Goal: Task Accomplishment & Management: Use online tool/utility

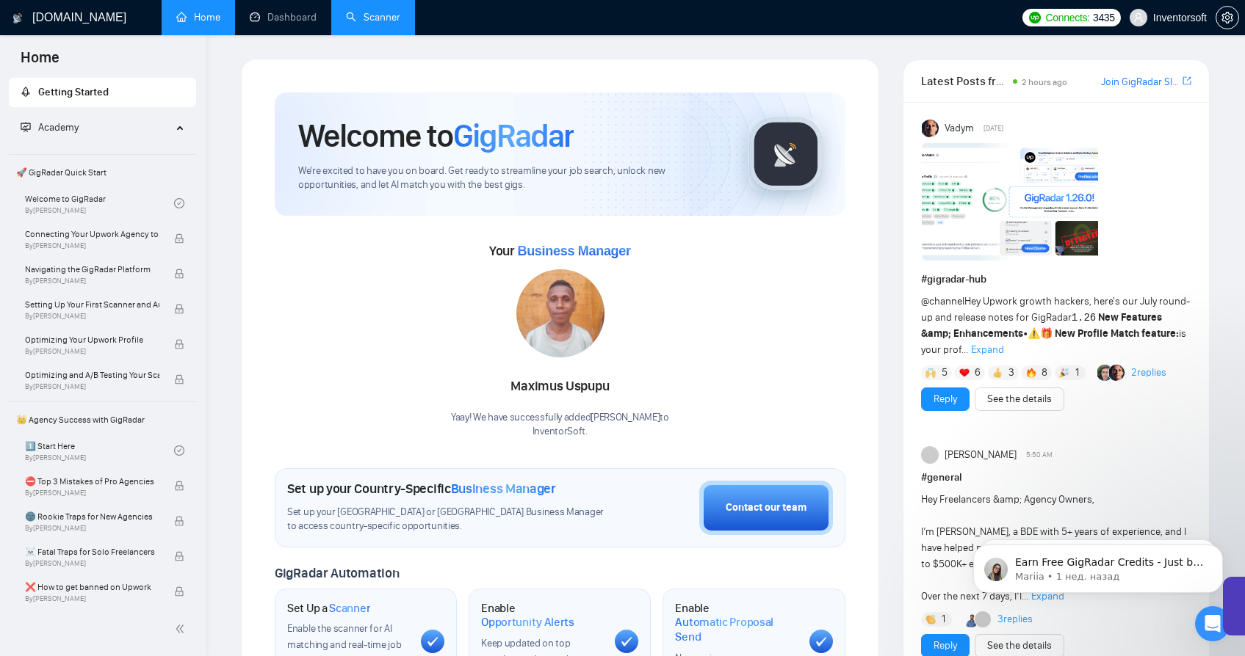
click at [380, 21] on link "Scanner" at bounding box center [373, 17] width 54 height 12
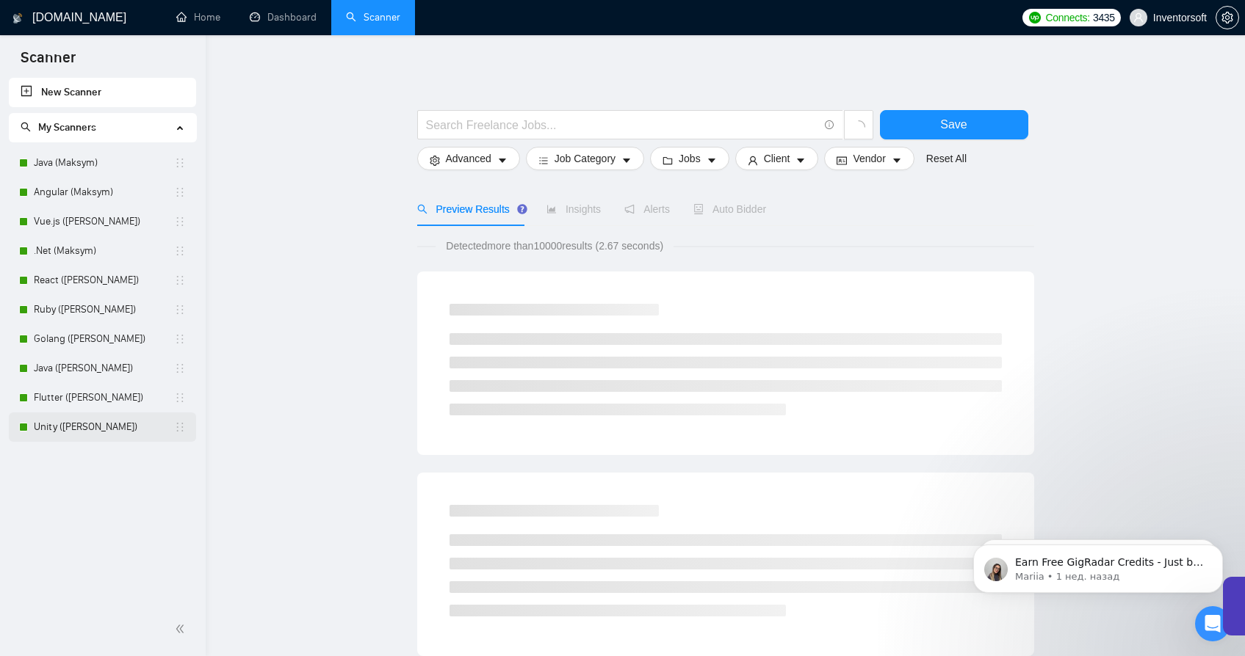
click at [74, 427] on link "Unity ([PERSON_NAME])" at bounding box center [104, 427] width 140 height 29
click at [74, 428] on link "Unity ([PERSON_NAME])" at bounding box center [104, 427] width 140 height 29
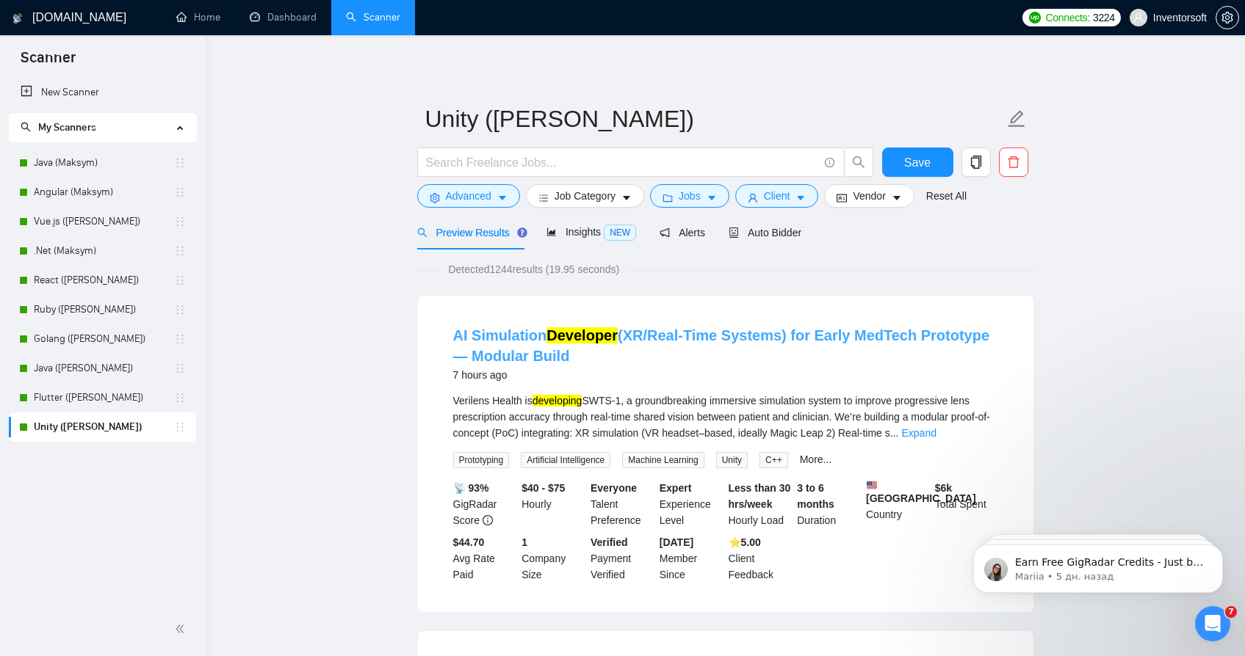
click at [532, 358] on link "AI Simulation Developer (XR/Real-Time Systems) for Early MedTech Prototype — Mo…" at bounding box center [721, 345] width 537 height 37
